Goal: Communication & Community: Answer question/provide support

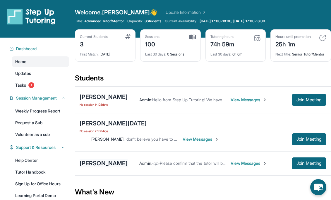
click at [103, 159] on div "[PERSON_NAME]" at bounding box center [104, 163] width 48 height 8
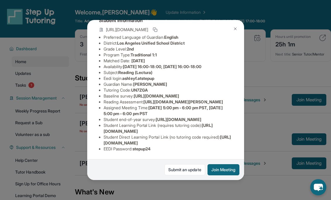
scroll to position [47, 0]
drag, startPoint x: 148, startPoint y: 112, endPoint x: 240, endPoint y: 118, distance: 92.2
click at [240, 118] on div "Ashley Flores Guardian: Nancy Bucio Student Information https://student-portal.…" at bounding box center [165, 100] width 157 height 160
copy span "https://yvyn1kit.paperform.co?id=2025-s12449&name=Ashley%20Flores&grade=2nd&win…"
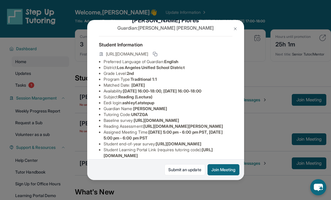
scroll to position [19, 0]
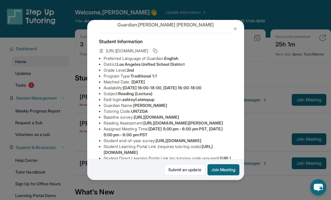
click at [256, 46] on div "Ashley Flores Guardian: Nancy Bucio Student Information https://student-portal.…" at bounding box center [165, 100] width 331 height 200
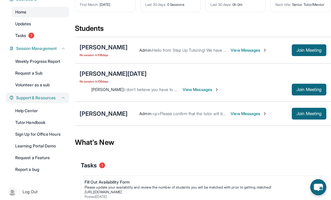
scroll to position [51, 0]
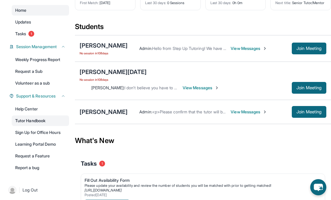
click at [50, 117] on link "Tutor Handbook" at bounding box center [40, 120] width 57 height 11
click at [50, 110] on link "Help Center" at bounding box center [40, 108] width 57 height 11
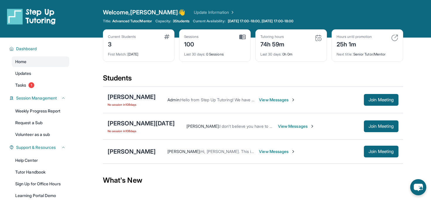
click at [126, 96] on div "[PERSON_NAME]" at bounding box center [132, 97] width 48 height 8
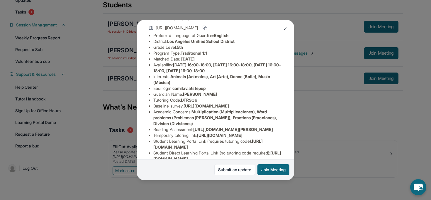
scroll to position [98, 0]
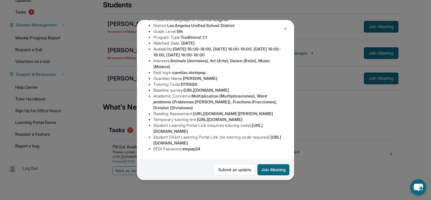
click at [294, 128] on div "[PERSON_NAME] Guardian: [PERSON_NAME] Student Information [URL][DOMAIN_NAME] Pr…" at bounding box center [215, 100] width 431 height 200
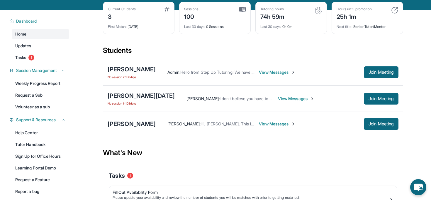
scroll to position [23, 0]
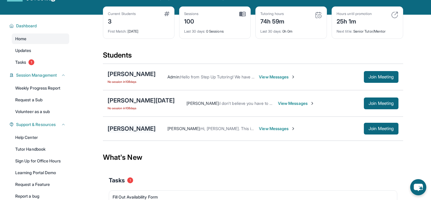
click at [134, 129] on div "[PERSON_NAME]" at bounding box center [132, 128] width 48 height 8
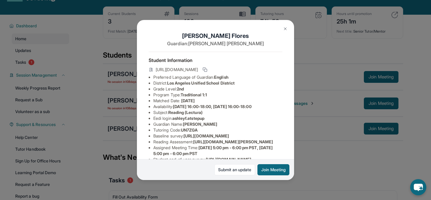
click at [320, 131] on div "[PERSON_NAME] Guardian: [PERSON_NAME] Student Information [URL][DOMAIN_NAME] Pr…" at bounding box center [215, 100] width 431 height 200
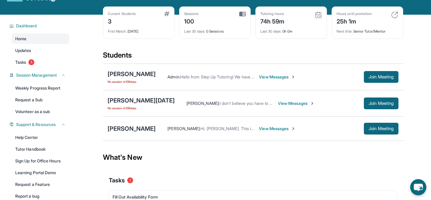
click at [259, 76] on span "View Messages" at bounding box center [277, 77] width 37 height 6
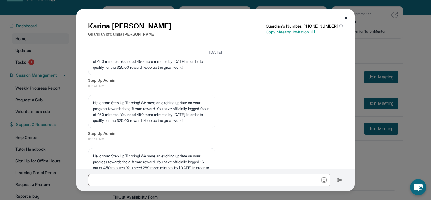
scroll to position [4024, 0]
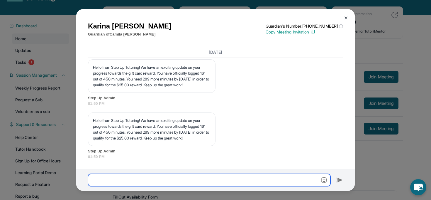
click at [178, 176] on input "text" at bounding box center [209, 180] width 242 height 12
type input "**********"
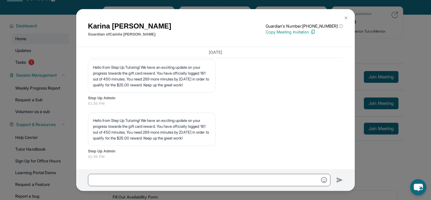
click at [331, 19] on img at bounding box center [345, 18] width 5 height 5
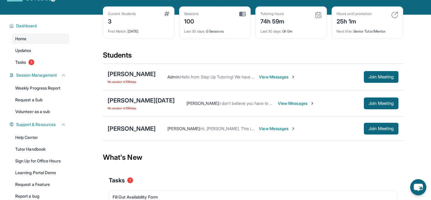
click at [128, 78] on div "[PERSON_NAME] No session [DATE]" at bounding box center [132, 77] width 48 height 14
click at [127, 81] on span "No session [DATE]" at bounding box center [132, 81] width 48 height 5
click at [133, 70] on div "[PERSON_NAME]" at bounding box center [132, 74] width 48 height 8
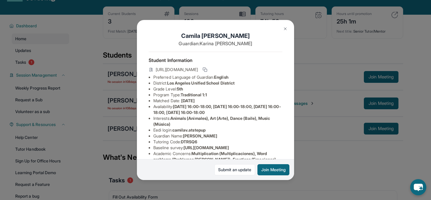
click at [283, 28] on img at bounding box center [285, 28] width 5 height 5
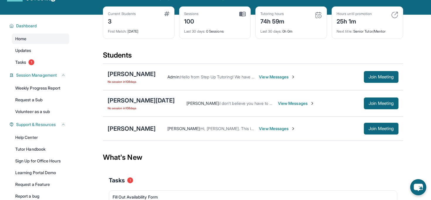
click at [124, 98] on div "[PERSON_NAME][DATE]" at bounding box center [141, 100] width 67 height 8
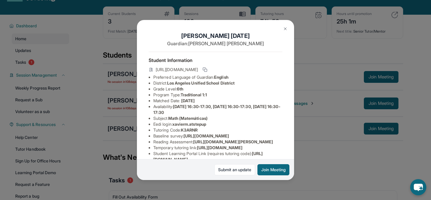
click at [287, 30] on img at bounding box center [285, 28] width 5 height 5
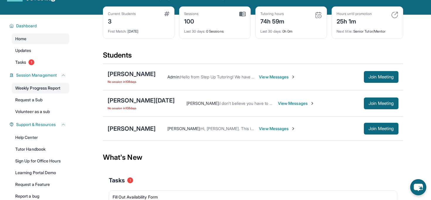
click at [44, 88] on link "Weekly Progress Report" at bounding box center [40, 88] width 57 height 11
click at [134, 82] on span "No session [DATE]" at bounding box center [132, 81] width 48 height 5
click at [134, 74] on div "[PERSON_NAME]" at bounding box center [132, 74] width 48 height 8
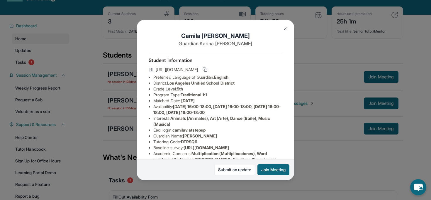
click at [114, 78] on div "[PERSON_NAME] Guardian: [PERSON_NAME] Student Information [URL][DOMAIN_NAME] Pr…" at bounding box center [215, 100] width 431 height 200
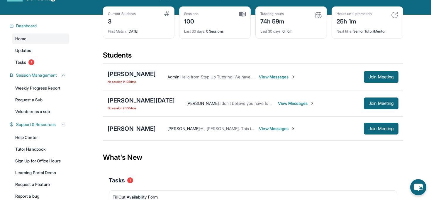
click at [139, 75] on div "[PERSON_NAME]" at bounding box center [132, 74] width 48 height 8
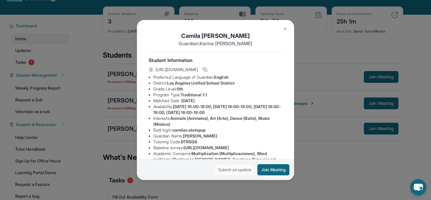
click at [243, 171] on link "Submit an update" at bounding box center [234, 169] width 41 height 11
click at [283, 31] on img at bounding box center [285, 28] width 5 height 5
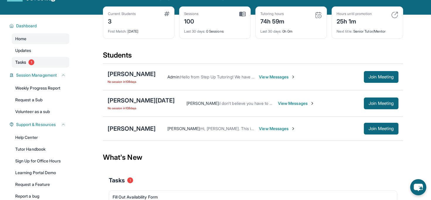
click at [24, 61] on span "Tasks" at bounding box center [20, 62] width 11 height 6
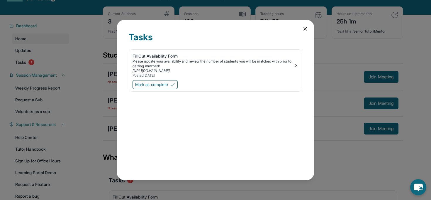
click at [331, 119] on div "Tasks Fill Out Availability Form Please update your availability and review the…" at bounding box center [215, 100] width 431 height 200
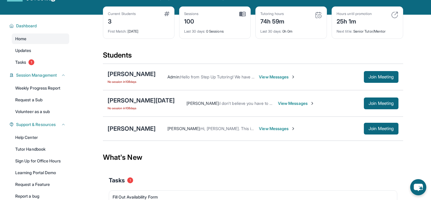
click at [259, 76] on span "View Messages" at bounding box center [277, 77] width 37 height 6
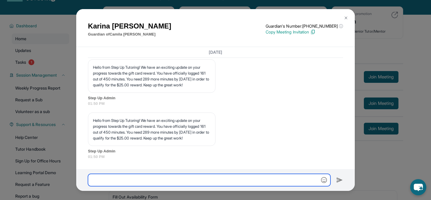
click at [224, 174] on input "text" at bounding box center [209, 180] width 242 height 12
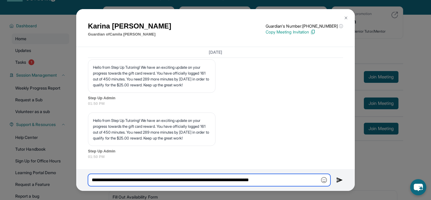
type input "**********"
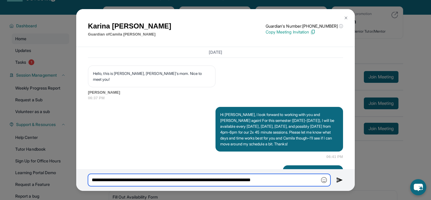
scroll to position [0, 0]
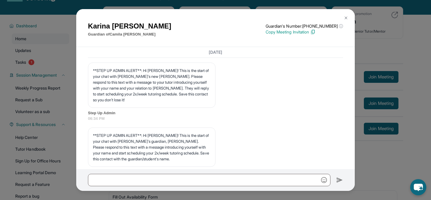
click at [331, 24] on div "[PERSON_NAME] Guardian of [PERSON_NAME] Guardian's Number: [PHONE_NUMBER] ⓘ Thi…" at bounding box center [215, 100] width 431 height 200
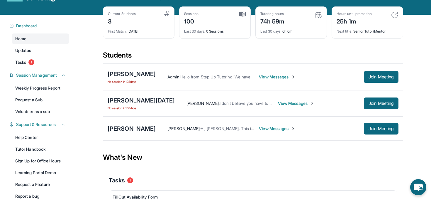
click at [105, 19] on div "Current Students 3 First Match : [DATE]" at bounding box center [139, 22] width 72 height 32
click at [165, 14] on img at bounding box center [166, 13] width 5 height 5
click at [259, 78] on span "View Messages" at bounding box center [277, 77] width 37 height 6
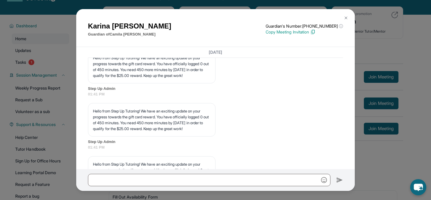
scroll to position [4024, 0]
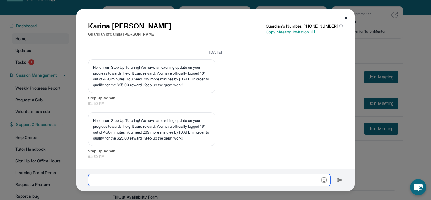
click at [199, 178] on input "text" at bounding box center [209, 180] width 242 height 12
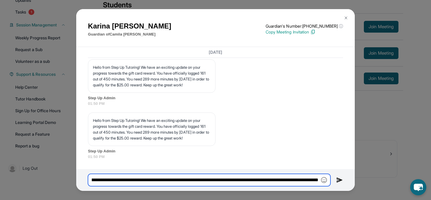
type input "**********"
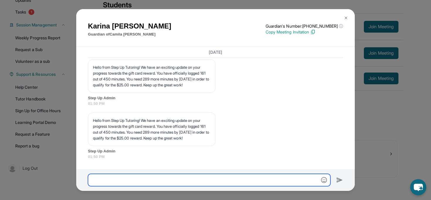
scroll to position [0, 0]
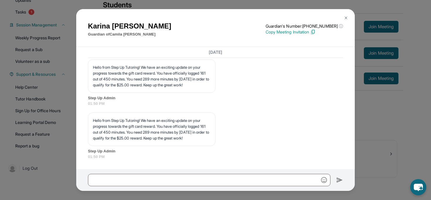
click at [331, 118] on div "[PERSON_NAME] Guardian of [PERSON_NAME] Guardian's Number: [PHONE_NUMBER] ⓘ Thi…" at bounding box center [215, 100] width 431 height 200
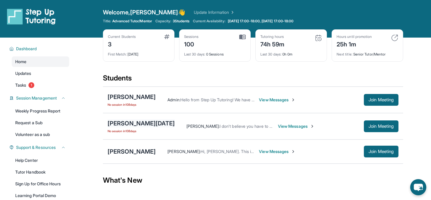
click at [137, 124] on div "[PERSON_NAME][DATE]" at bounding box center [141, 123] width 67 height 8
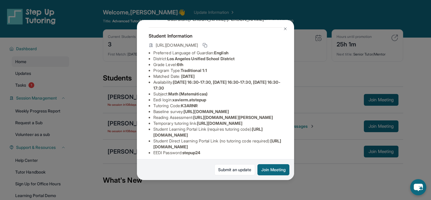
scroll to position [69, 0]
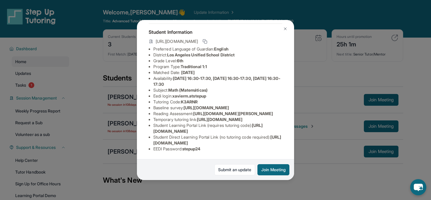
click at [303, 95] on div "[PERSON_NAME][DATE] Guardian: [PERSON_NAME] Student Information [URL][DOMAIN_NA…" at bounding box center [215, 100] width 431 height 200
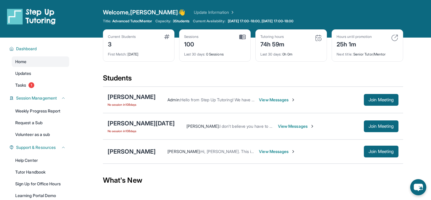
click at [261, 149] on span "View Messages" at bounding box center [277, 151] width 37 height 6
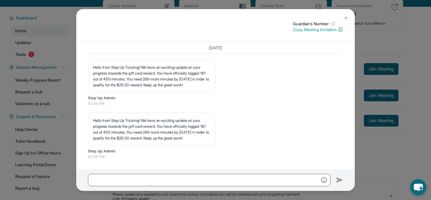
scroll to position [73, 0]
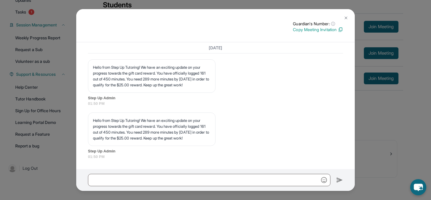
click at [331, 122] on div "Guardian's Number: ⓘ This isn't the guardian's real number — it's a private for…" at bounding box center [215, 100] width 431 height 200
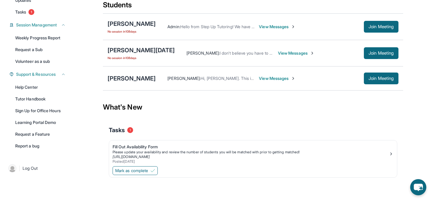
click at [200, 77] on span "Hi, [PERSON_NAME]. This is [PERSON_NAME], I look forward to being [PERSON_NAME]…" at bounding box center [383, 78] width 366 height 5
click at [263, 78] on span "View Messages" at bounding box center [277, 78] width 37 height 6
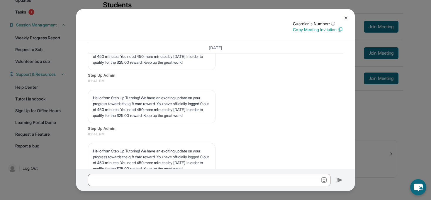
scroll to position [3911, 0]
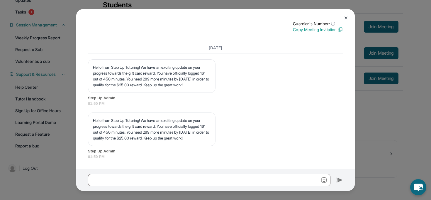
click at [331, 127] on div "Guardian's Number: ⓘ This isn't the guardian's real number — it's a private for…" at bounding box center [215, 100] width 431 height 200
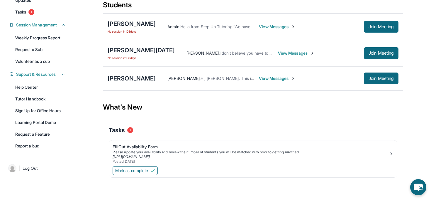
click at [212, 112] on div "What's New" at bounding box center [253, 107] width 300 height 26
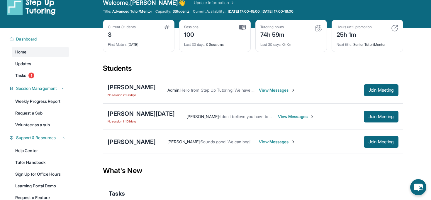
scroll to position [10, 0]
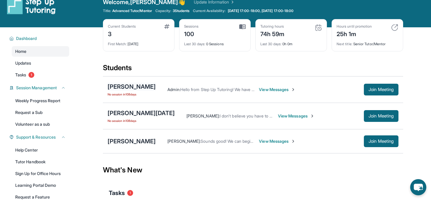
click at [126, 87] on div "[PERSON_NAME]" at bounding box center [132, 86] width 48 height 8
